Goal: Information Seeking & Learning: Learn about a topic

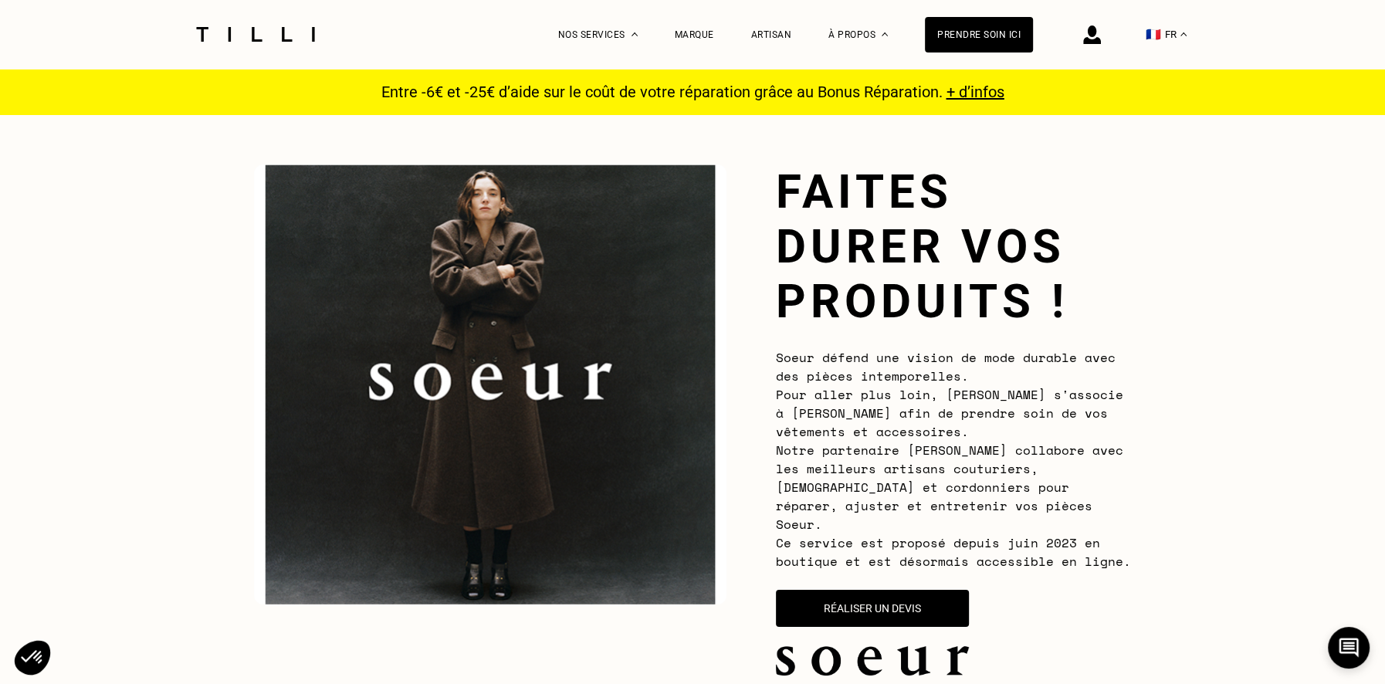
click at [1169, 32] on button "🇫🇷 FR" at bounding box center [1166, 34] width 56 height 69
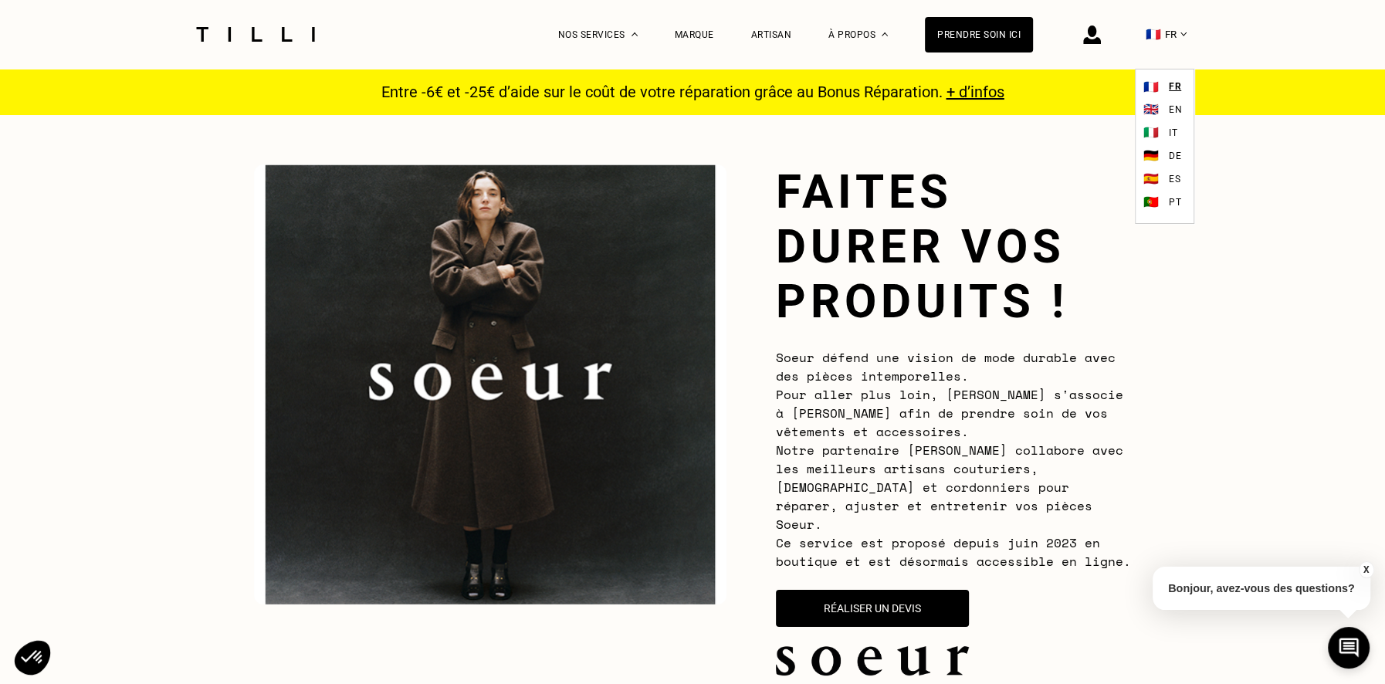
click at [1175, 110] on span "EN" at bounding box center [1175, 109] width 13 height 11
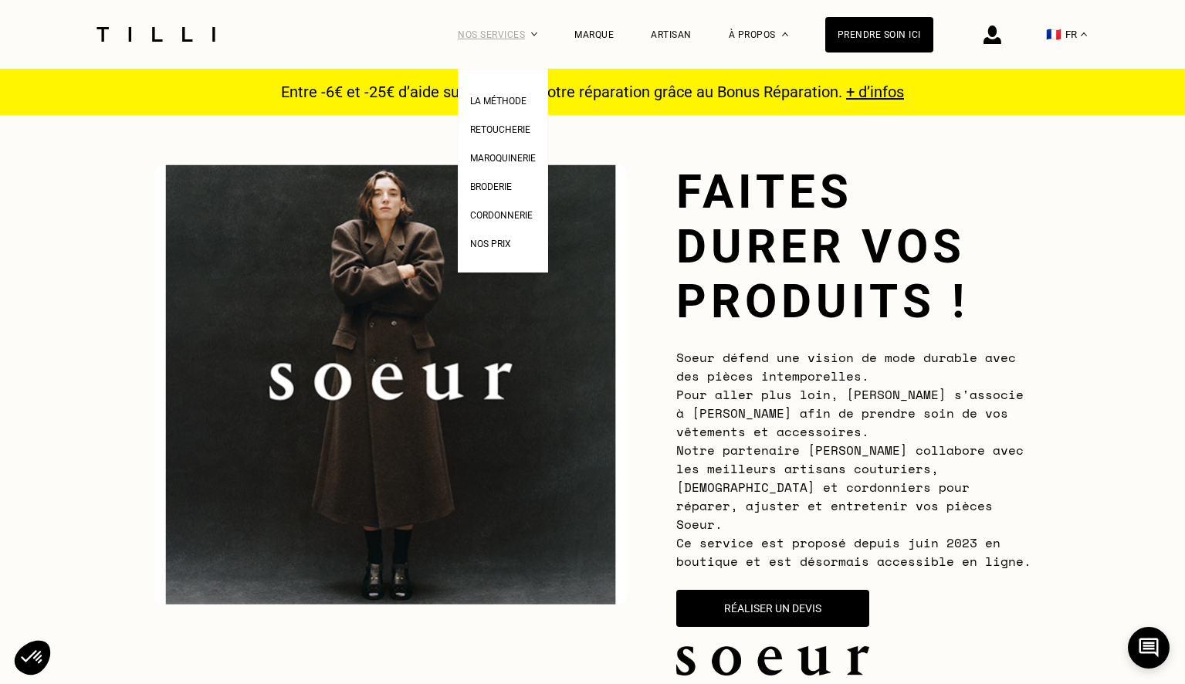
click at [506, 30] on div "Nos services" at bounding box center [498, 34] width 80 height 69
click at [496, 252] on li "Nos prix" at bounding box center [503, 242] width 66 height 29
click at [495, 246] on span "Nos prix" at bounding box center [490, 244] width 41 height 11
select select "FR"
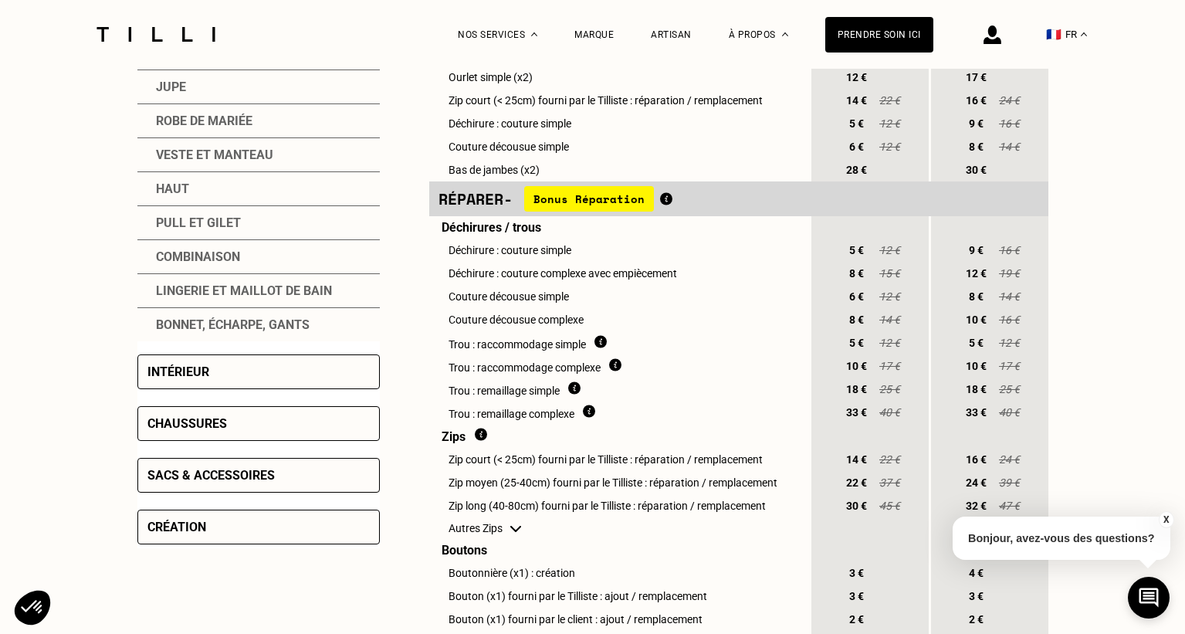
scroll to position [468, 0]
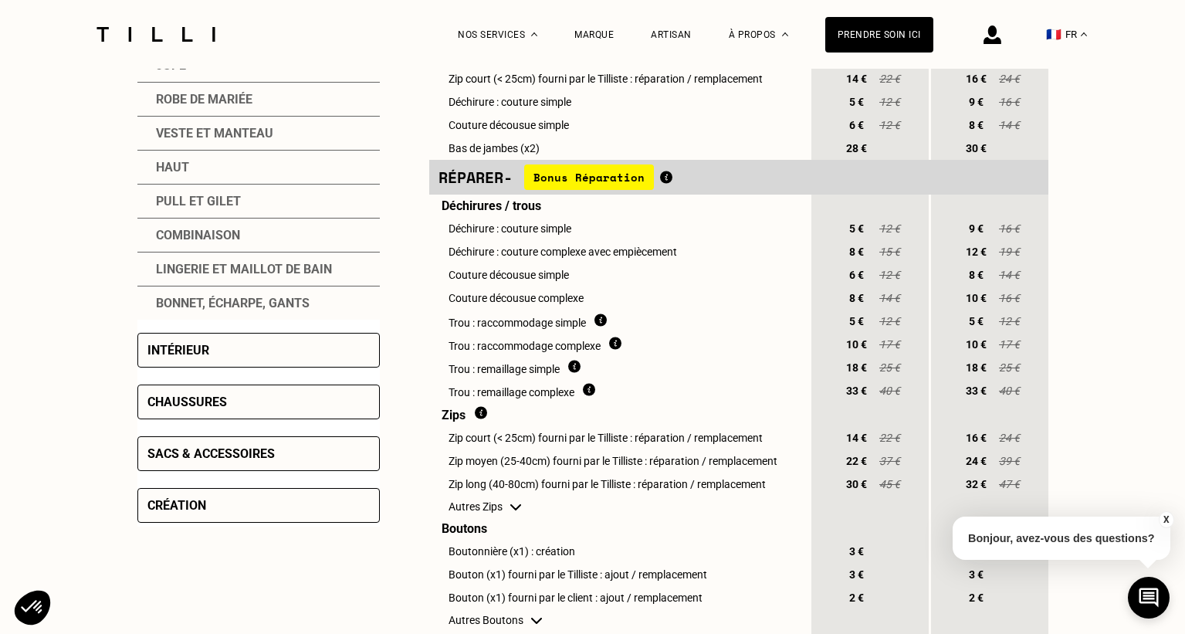
click at [223, 502] on div "Création" at bounding box center [258, 505] width 242 height 35
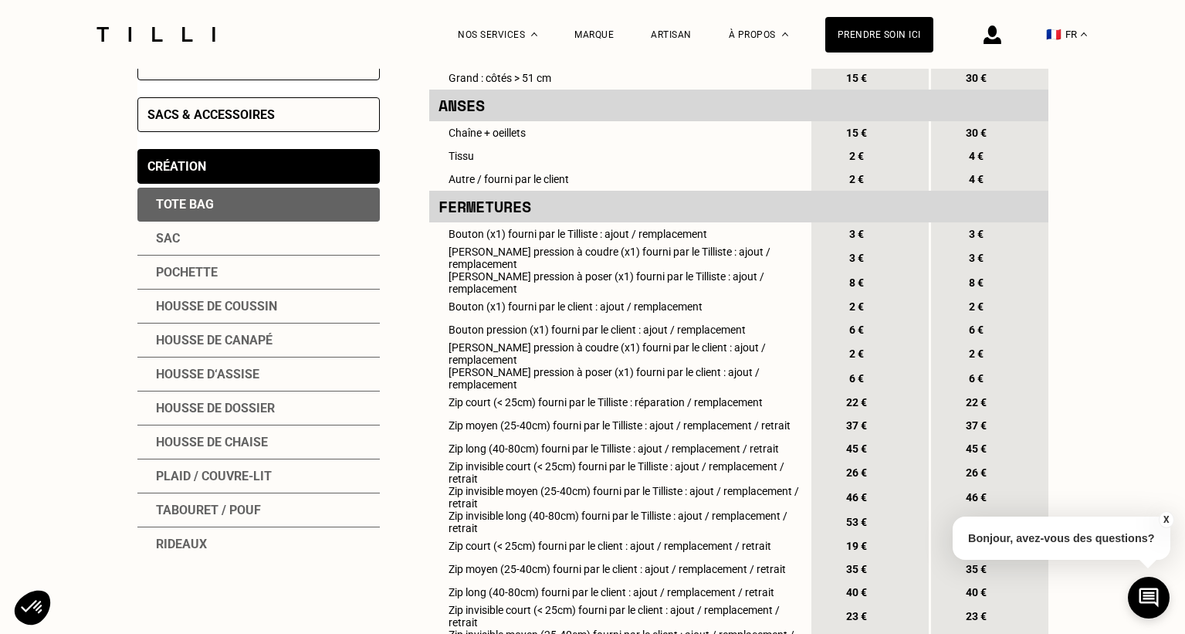
click at [198, 537] on div "Rideaux" at bounding box center [258, 543] width 242 height 33
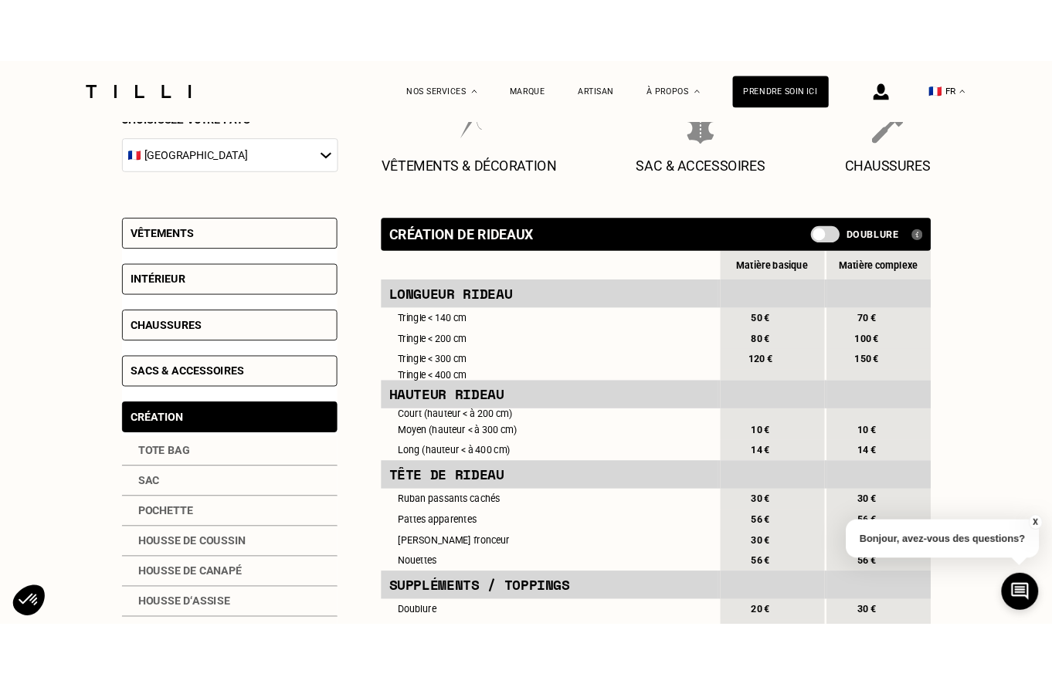
scroll to position [246, 0]
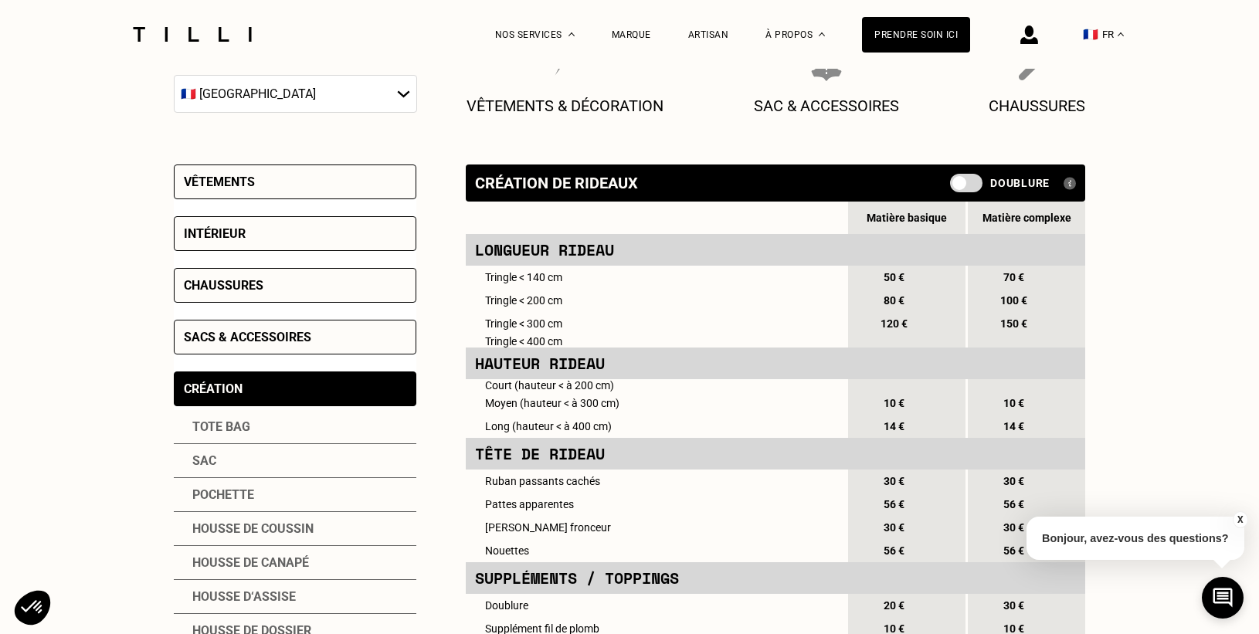
click at [1184, 523] on button "X" at bounding box center [1239, 519] width 15 height 17
